Goal: Task Accomplishment & Management: Use online tool/utility

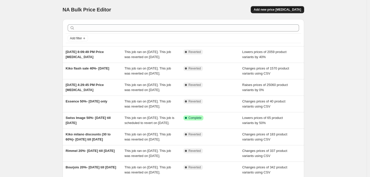
click at [279, 9] on span "Add new price [MEDICAL_DATA]" at bounding box center [277, 10] width 47 height 4
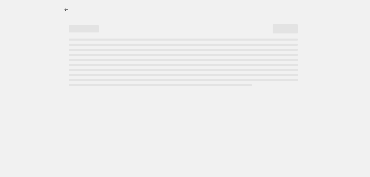
select select "percentage"
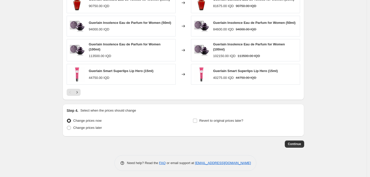
scroll to position [218, 0]
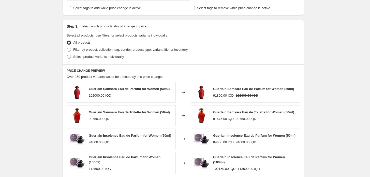
click at [100, 58] on span "Select product variants individually" at bounding box center [98, 57] width 51 height 4
click at [67, 55] on input "Select product variants individually" at bounding box center [67, 55] width 0 height 0
radio input "true"
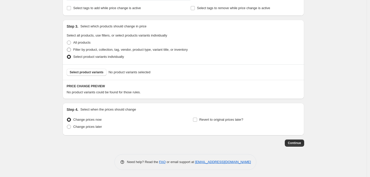
click at [81, 49] on span "Filter by product, collection, tag, vendor, product type, variant title, or inv…" at bounding box center [130, 50] width 114 height 4
click at [67, 48] on input "Filter by product, collection, tag, vendor, product type, variant title, or inv…" at bounding box center [67, 48] width 0 height 0
radio input "true"
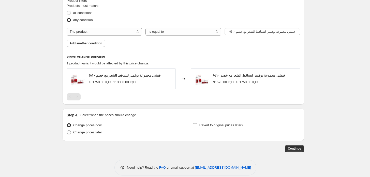
scroll to position [295, 0]
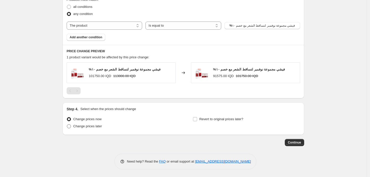
click at [95, 125] on span "Change prices later" at bounding box center [87, 127] width 29 height 4
click at [67, 125] on input "Change prices later" at bounding box center [67, 125] width 0 height 0
radio input "true"
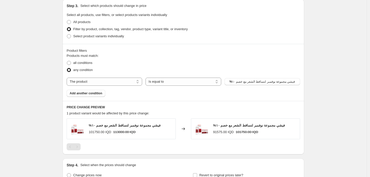
scroll to position [238, 0]
click at [119, 81] on select "The product The product's collection The product's tag The product's vendor The…" at bounding box center [104, 82] width 75 height 8
select select "vendor"
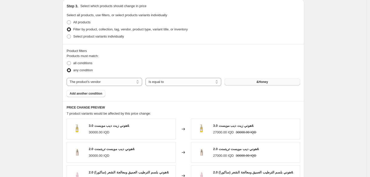
click at [253, 81] on button "&Honey" at bounding box center [261, 82] width 75 height 7
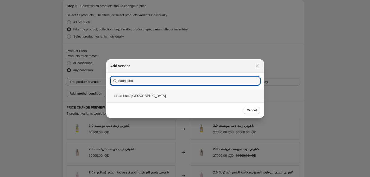
type input "hada labo"
click at [172, 96] on div "Hada Labo Tokyo" at bounding box center [185, 95] width 158 height 13
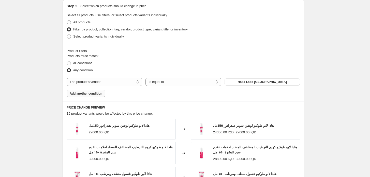
click at [81, 94] on span "Add another condition" at bounding box center [86, 94] width 33 height 4
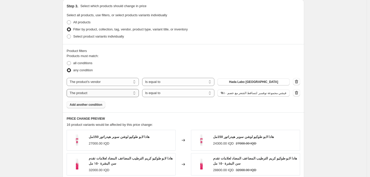
click at [95, 93] on select "The product The product's collection The product's tag The product's vendor The…" at bounding box center [103, 93] width 72 height 8
select select "vendor"
click at [240, 95] on button "&Honey" at bounding box center [253, 93] width 72 height 7
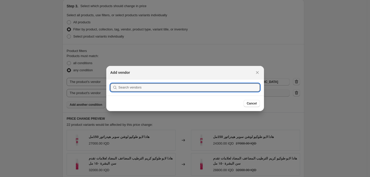
scroll to position [0, 0]
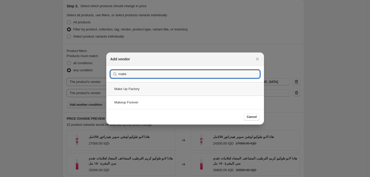
type input "make"
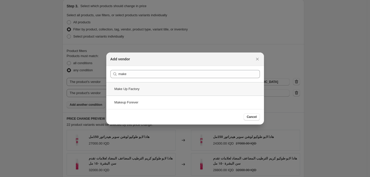
click at [227, 88] on div "Make Up Factory" at bounding box center [185, 88] width 158 height 13
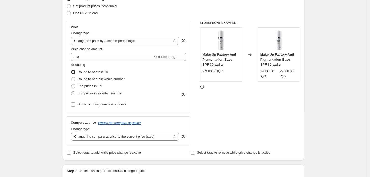
scroll to position [62, 0]
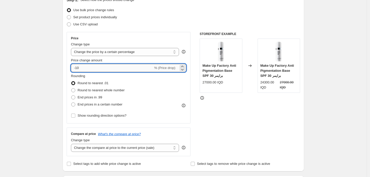
click at [91, 67] on input "-10" at bounding box center [112, 68] width 82 height 8
drag, startPoint x: 81, startPoint y: 67, endPoint x: 77, endPoint y: 69, distance: 4.7
click at [77, 69] on input "-10" at bounding box center [112, 68] width 82 height 8
type input "-30"
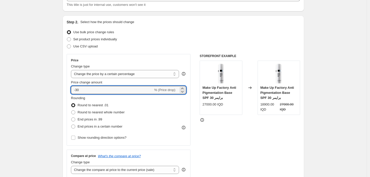
scroll to position [0, 0]
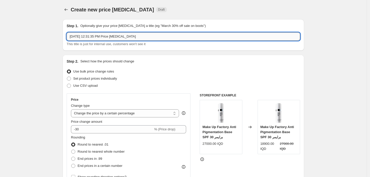
click at [119, 37] on input "Aug 21, 2025, 12:31:35 PM Price change job" at bounding box center [183, 37] width 233 height 8
click at [81, 36] on input "Hada lbo & MUF 30%" at bounding box center [183, 37] width 233 height 8
click at [108, 36] on input "Hada labo & MUF 30%" at bounding box center [183, 37] width 233 height 8
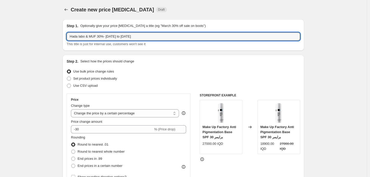
type input "Hada labo & MUF 30%- 21 to 23 aug"
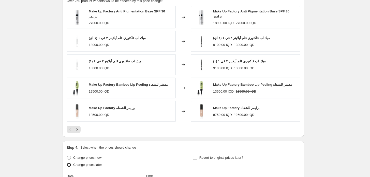
scroll to position [367, 0]
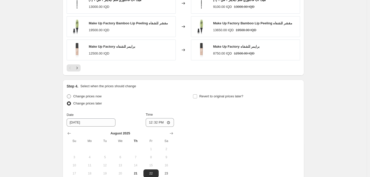
click at [88, 95] on span "Change prices now" at bounding box center [87, 97] width 28 height 4
click at [67, 95] on input "Change prices now" at bounding box center [67, 95] width 0 height 0
radio input "true"
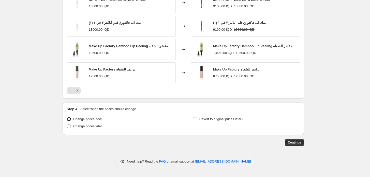
scroll to position [399, 0]
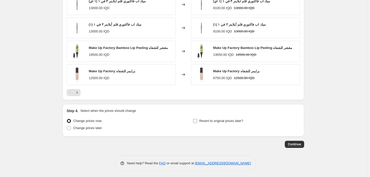
click at [203, 122] on label "Revert to original prices later?" at bounding box center [218, 121] width 51 height 7
click at [197, 122] on input "Revert to original prices later?" at bounding box center [195, 121] width 4 height 4
checkbox input "true"
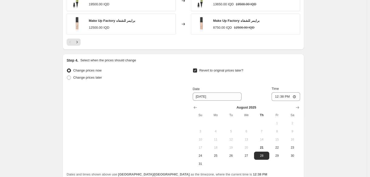
scroll to position [455, 0]
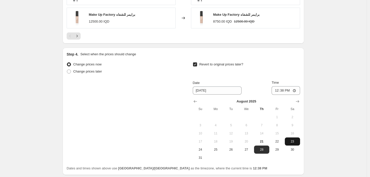
click at [290, 140] on span "23" at bounding box center [292, 142] width 11 height 4
type input "8/23/2025"
click at [277, 90] on input "12:38" at bounding box center [285, 90] width 28 height 9
type input "23:59"
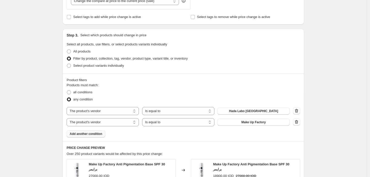
scroll to position [173, 0]
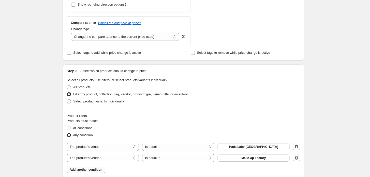
click at [105, 54] on span "Select tags to add while price change is active" at bounding box center [107, 53] width 68 height 4
click at [71, 54] on input "Select tags to add while price change is active" at bounding box center [69, 53] width 4 height 4
checkbox input "true"
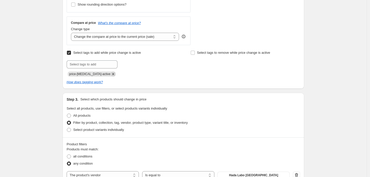
click at [111, 74] on icon "Remove price-change-job-active" at bounding box center [113, 74] width 5 height 5
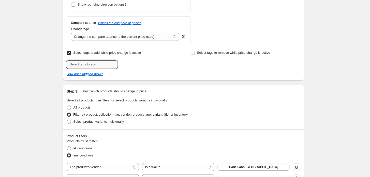
click at [110, 65] on input "text" at bounding box center [92, 64] width 51 height 8
type input "HLMUF30"
click at [139, 66] on button "Add HLMUF30" at bounding box center [132, 63] width 27 height 7
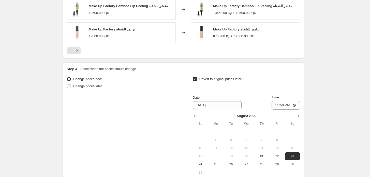
scroll to position [523, 0]
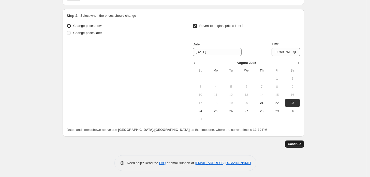
click at [304, 143] on button "Continue" at bounding box center [294, 144] width 19 height 7
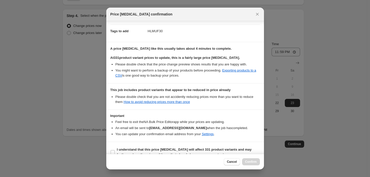
scroll to position [83, 0]
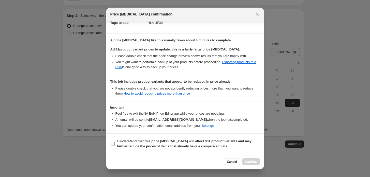
click at [113, 144] on input "I understand that this price change job will affect 331 product variants and ma…" at bounding box center [113, 144] width 4 height 4
checkbox input "true"
click at [253, 163] on span "Confirm" at bounding box center [251, 162] width 12 height 4
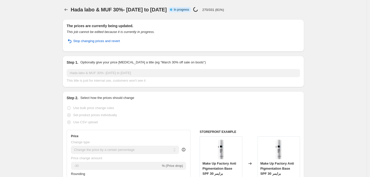
click at [110, 41] on span "Stop changing prices and revert" at bounding box center [96, 41] width 47 height 5
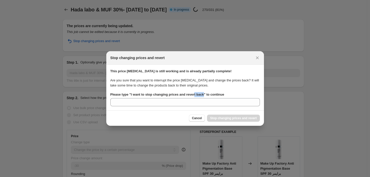
drag, startPoint x: 201, startPoint y: 95, endPoint x: 191, endPoint y: 96, distance: 10.2
click at [191, 96] on b "Please type " I want to stop changing prices and revert back " to continue" at bounding box center [167, 95] width 114 height 4
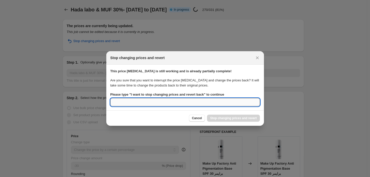
click at [175, 103] on input "Please type " I want to stop changing prices and revert back " to continue" at bounding box center [184, 102] width 149 height 8
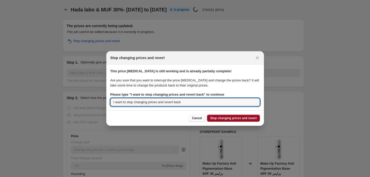
type input "I want to stop changing prices and revert back"
click at [239, 116] on span "Stop changing prices and revert" at bounding box center [233, 118] width 47 height 4
